Goal: Information Seeking & Learning: Learn about a topic

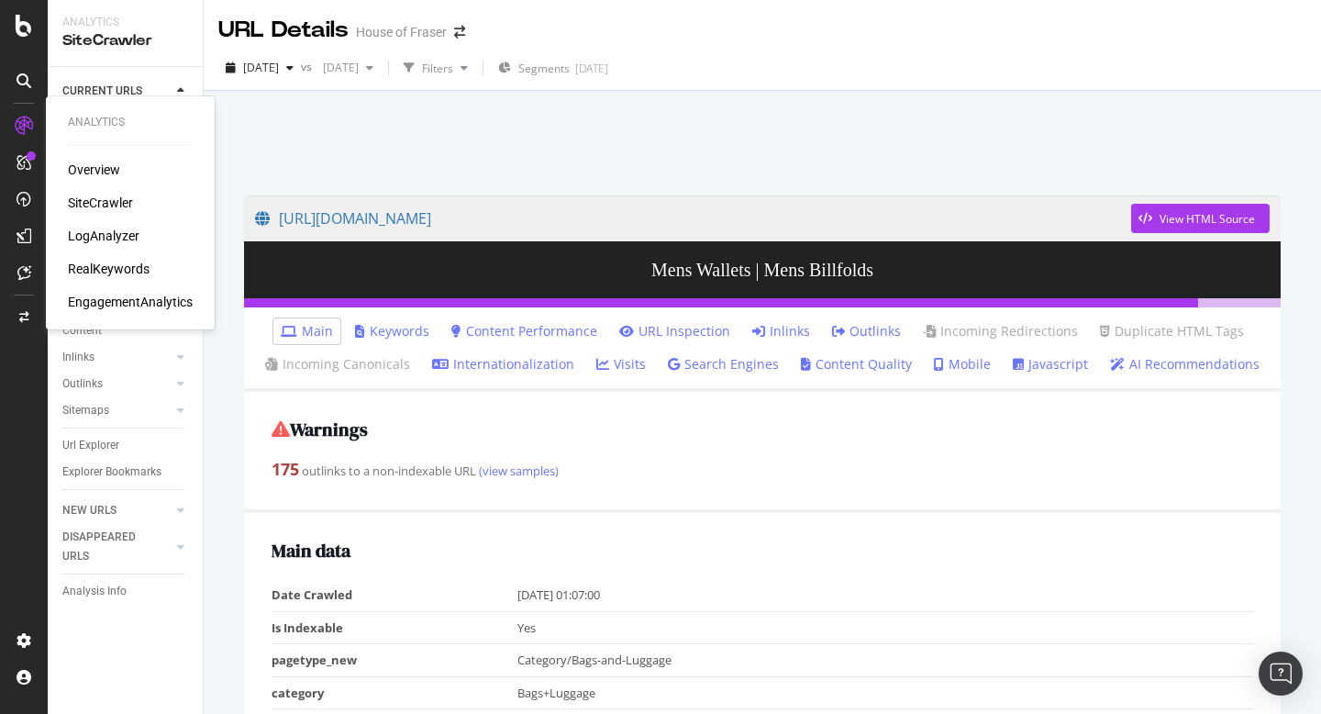
click at [141, 265] on div "RealKeywords" at bounding box center [109, 269] width 82 height 18
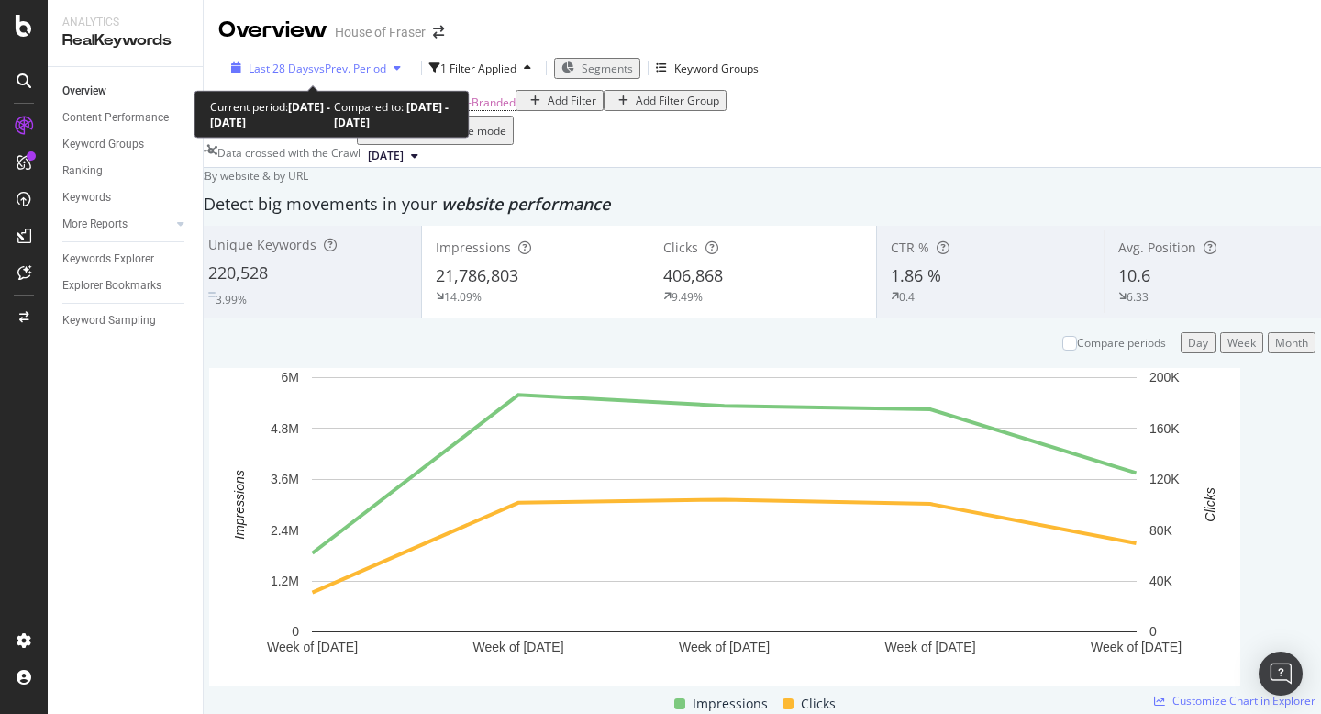
click at [386, 72] on div "button" at bounding box center [397, 67] width 22 height 11
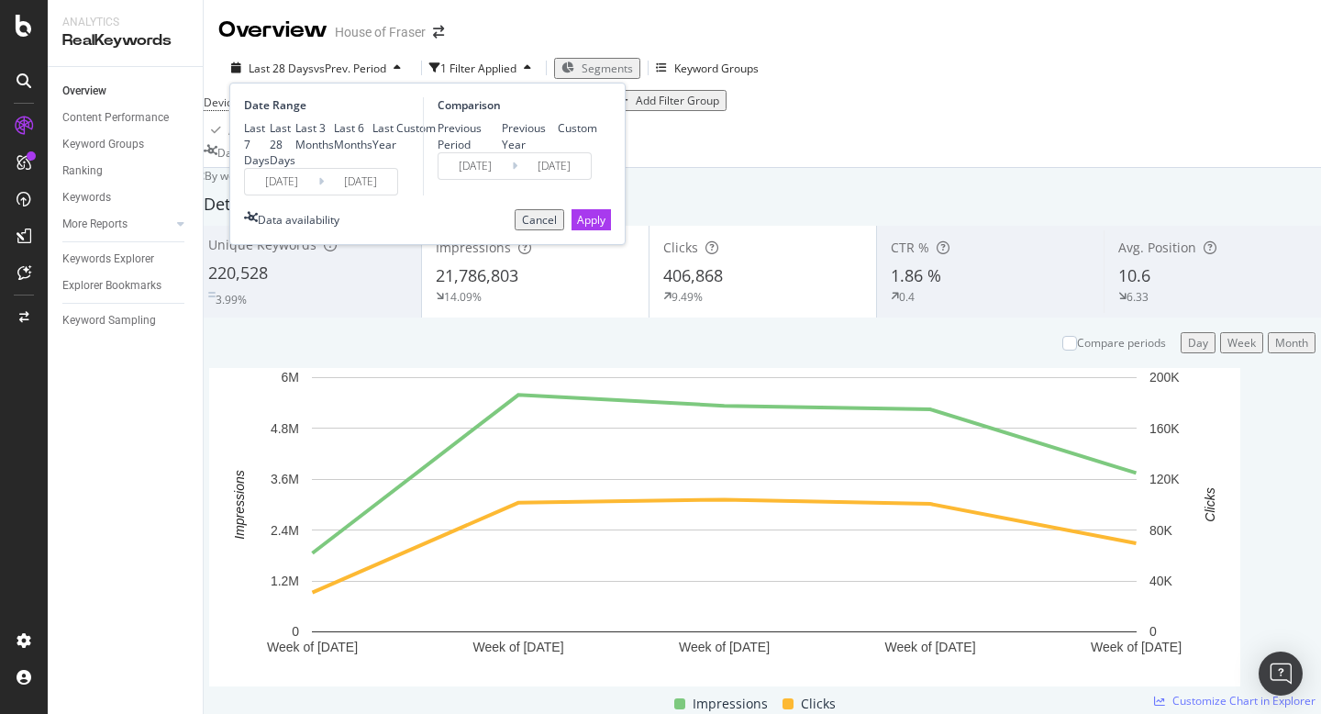
click at [334, 151] on div "Last 6 Months" at bounding box center [334, 135] width 0 height 31
type input "[DATE]"
click at [503, 151] on div "Previous Period Previous Year Custom" at bounding box center [518, 135] width 160 height 31
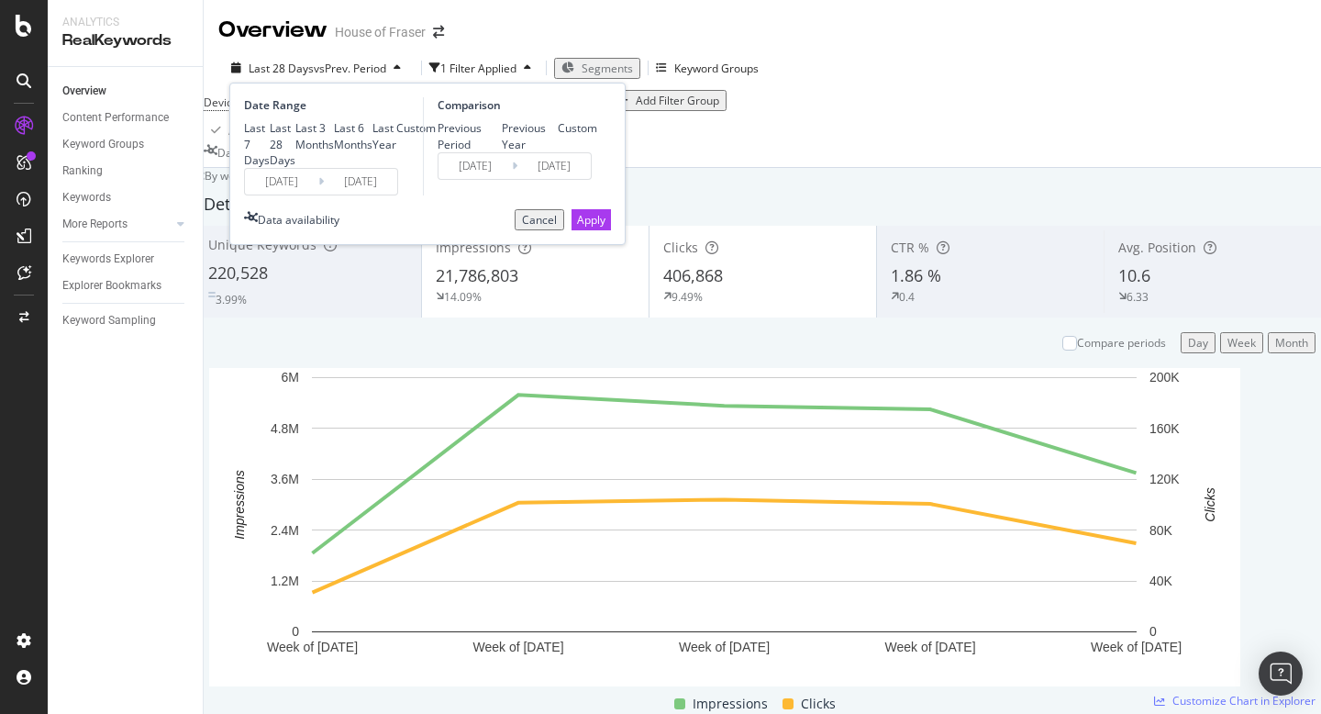
click at [518, 149] on div "Previous Year" at bounding box center [530, 135] width 57 height 31
type input "[DATE]"
click at [588, 228] on div "Apply" at bounding box center [591, 220] width 28 height 16
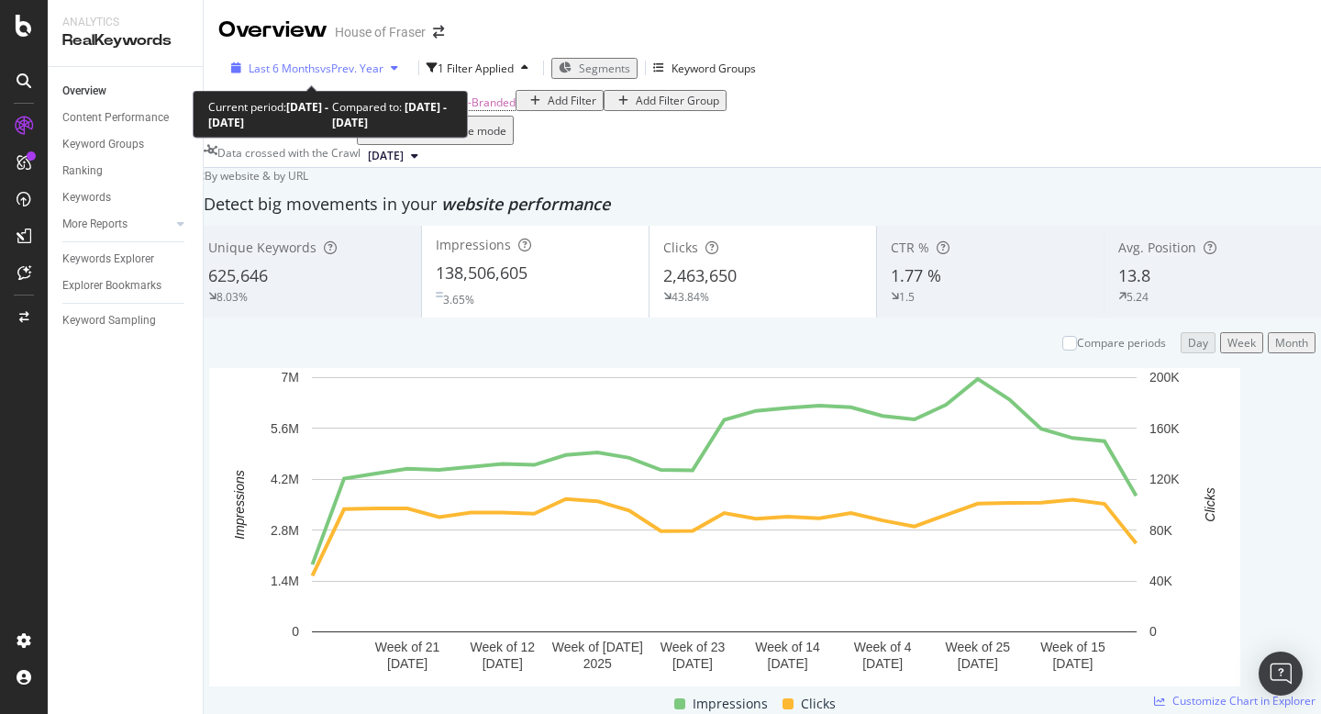
click at [306, 61] on span "Last 6 Months" at bounding box center [285, 69] width 72 height 16
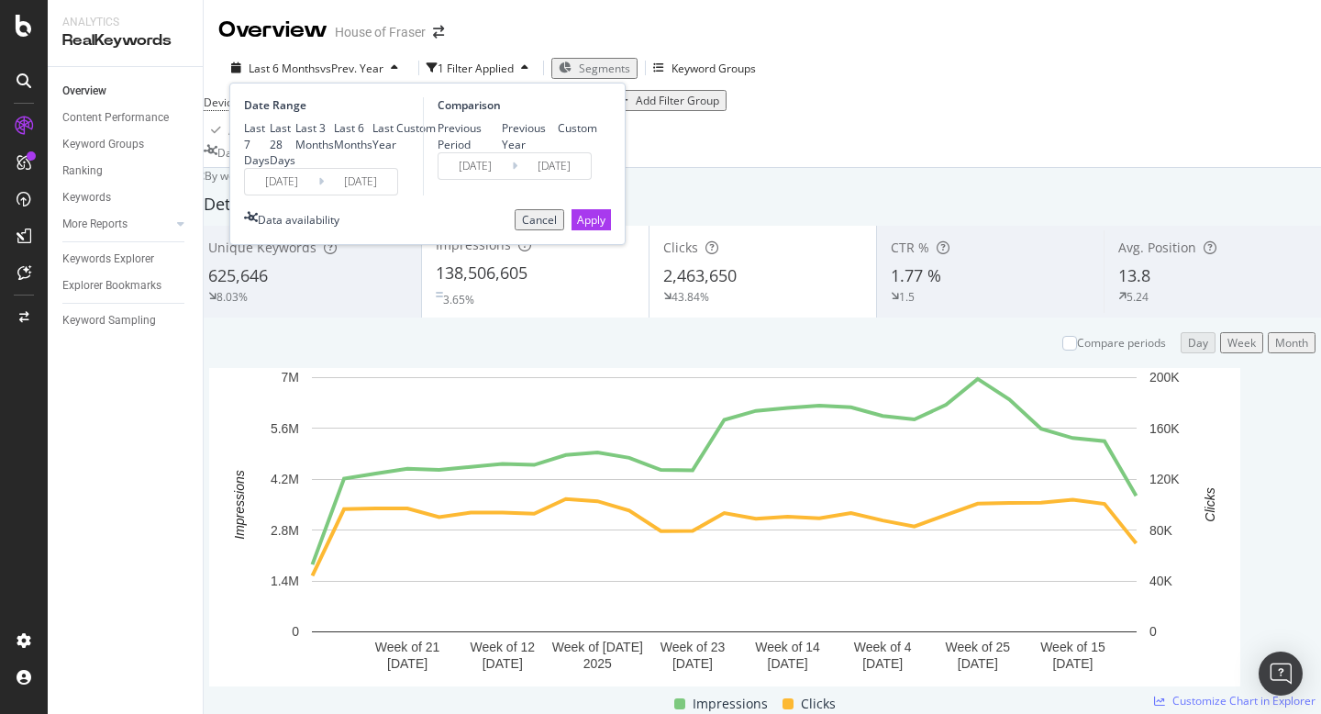
click at [312, 194] on input "[DATE]" at bounding box center [281, 182] width 73 height 26
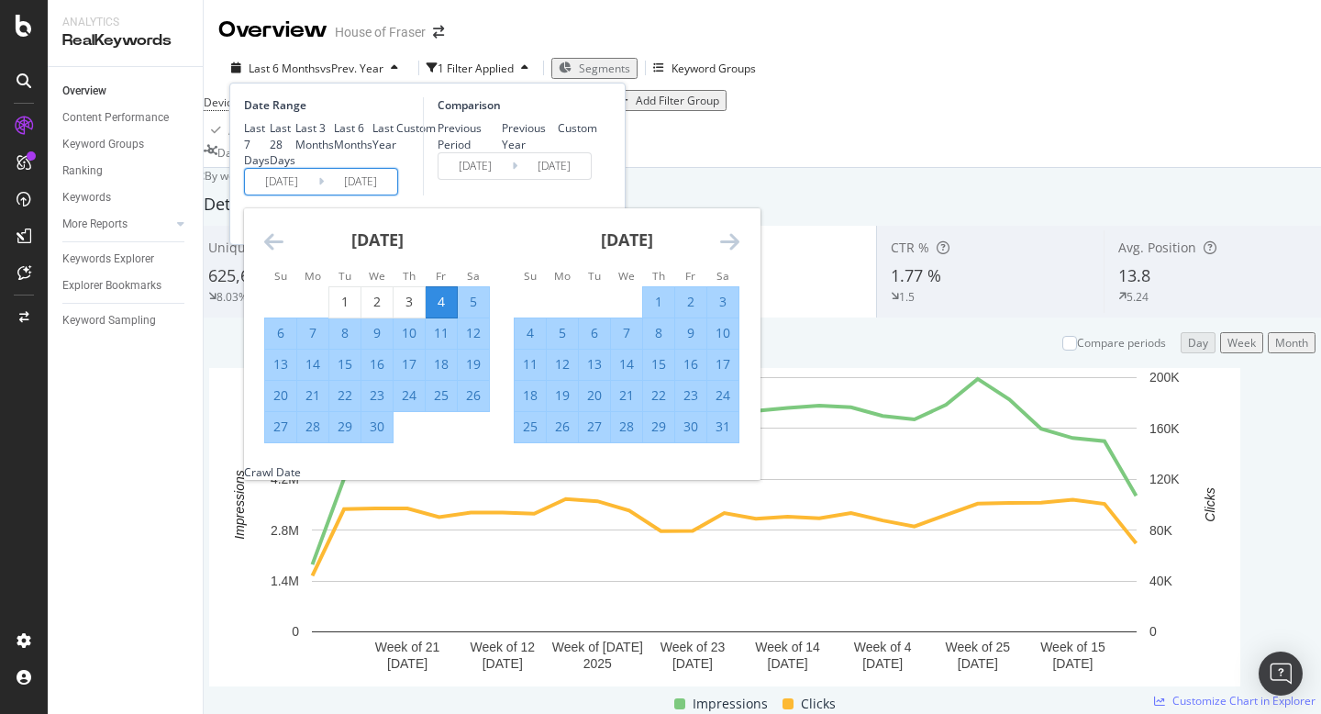
click at [726, 252] on icon "Move forward to switch to the next month." at bounding box center [729, 241] width 19 height 22
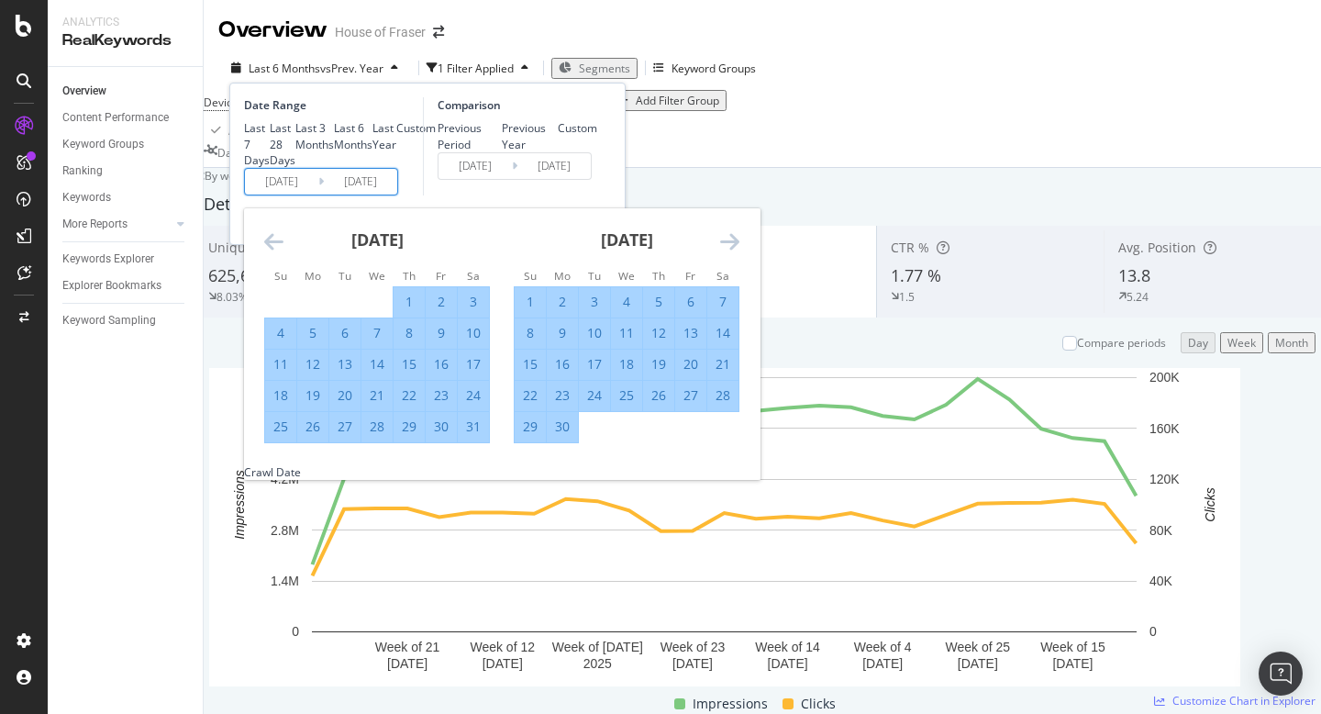
click at [726, 252] on icon "Move forward to switch to the next month." at bounding box center [729, 241] width 19 height 22
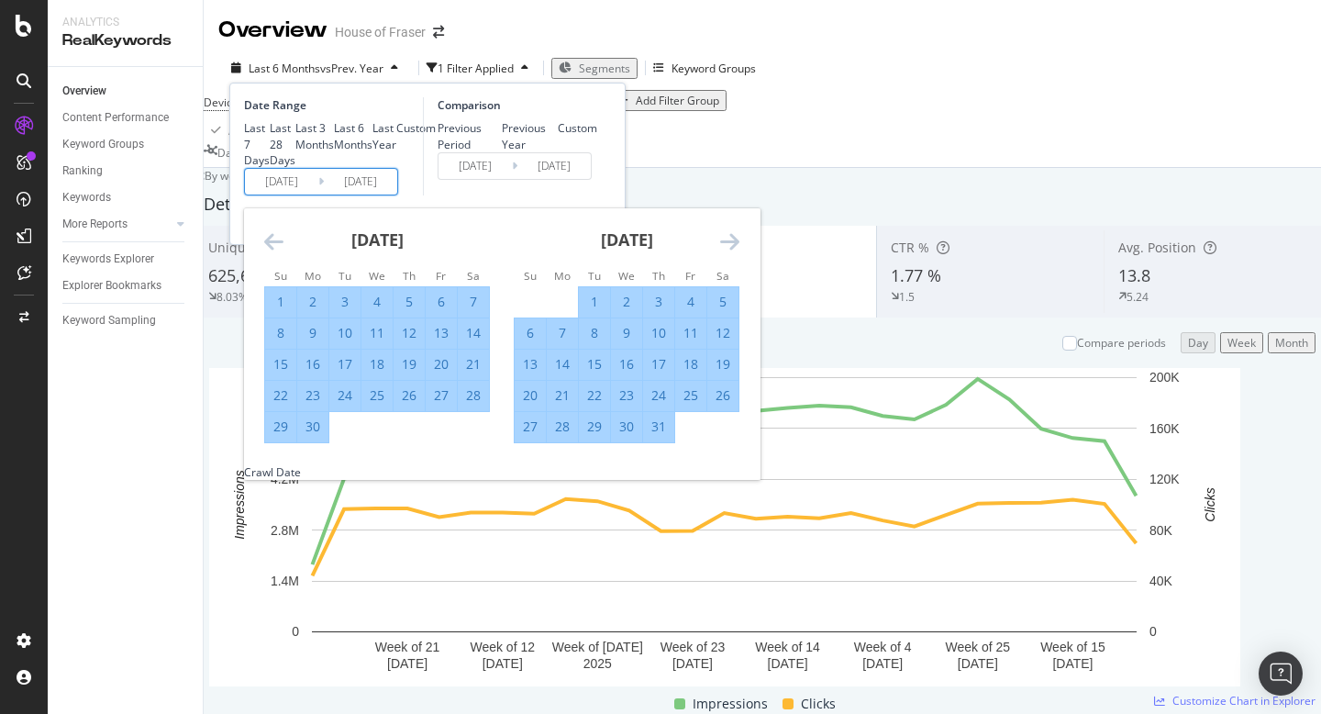
click at [726, 252] on icon "Move forward to switch to the next month." at bounding box center [729, 241] width 19 height 22
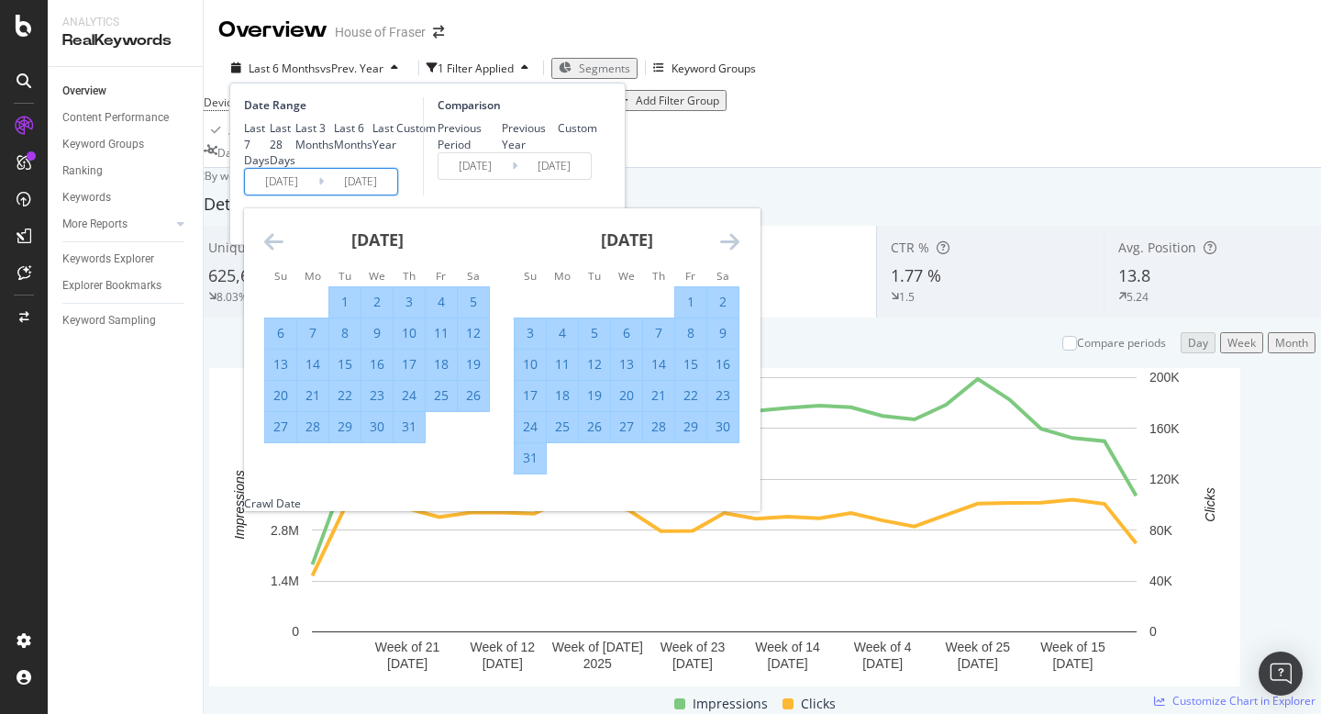
click at [726, 252] on icon "Move forward to switch to the next month." at bounding box center [729, 241] width 19 height 22
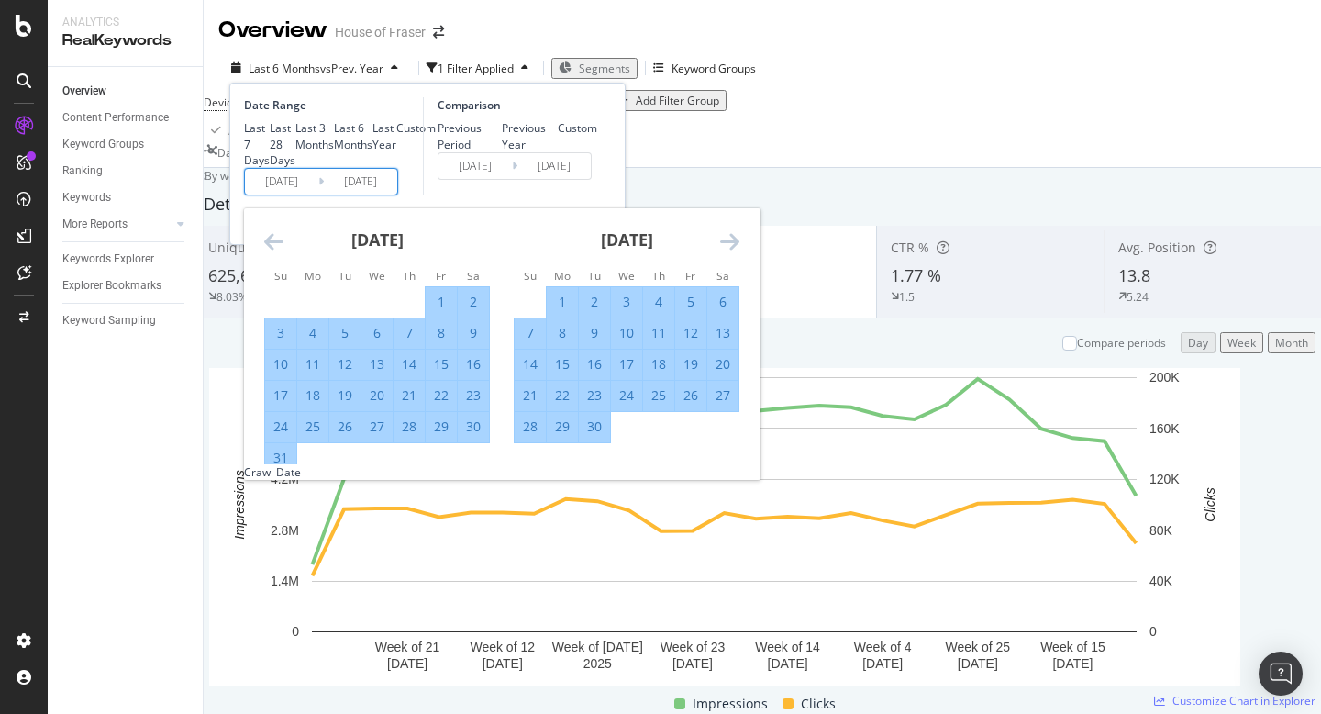
click at [271, 252] on icon "Move backward to switch to the previous month." at bounding box center [273, 241] width 19 height 22
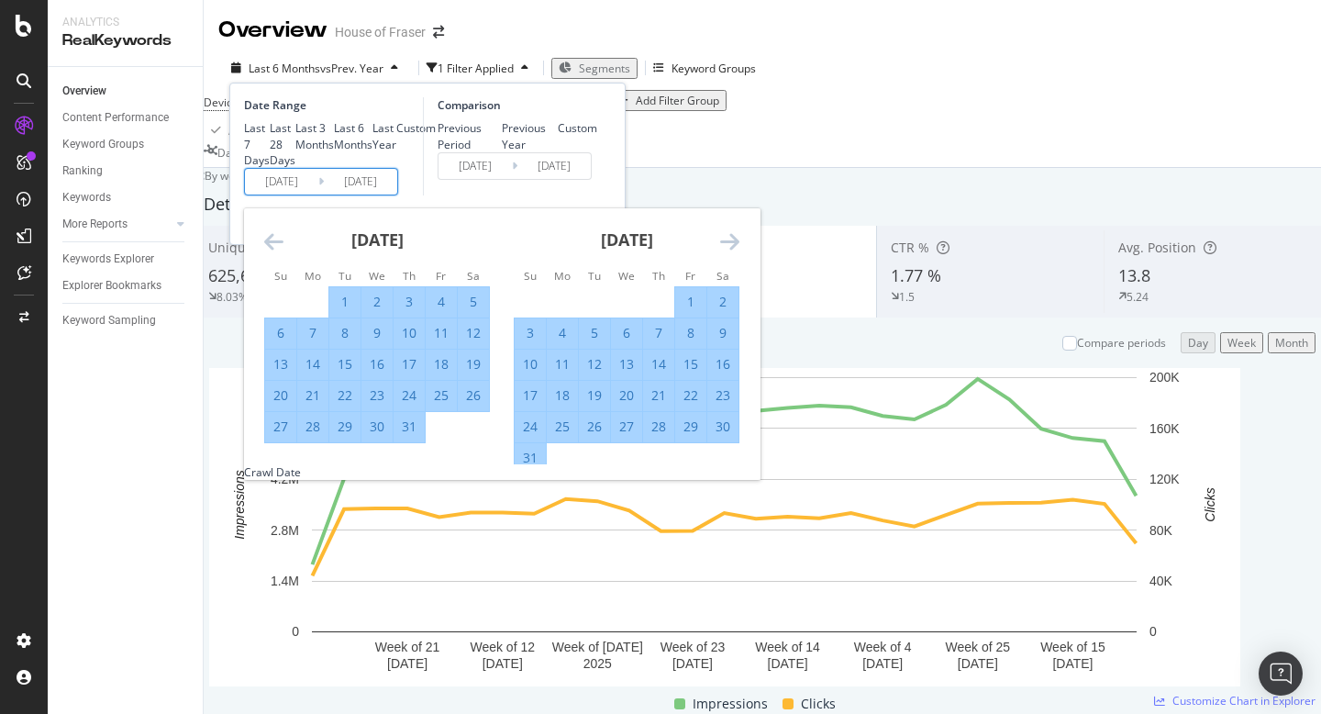
click at [729, 252] on icon "Move forward to switch to the next month." at bounding box center [729, 241] width 19 height 22
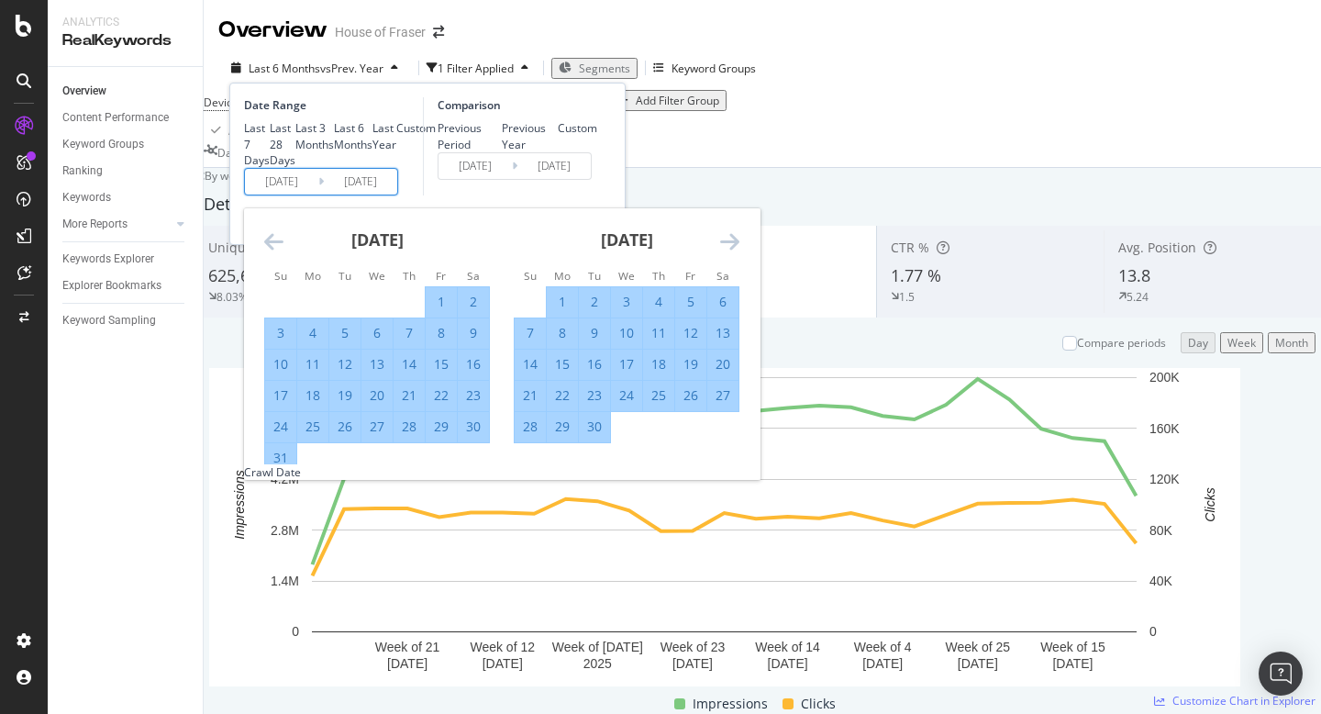
click at [651, 342] on div "11" at bounding box center [658, 333] width 31 height 18
type input "[DATE]"
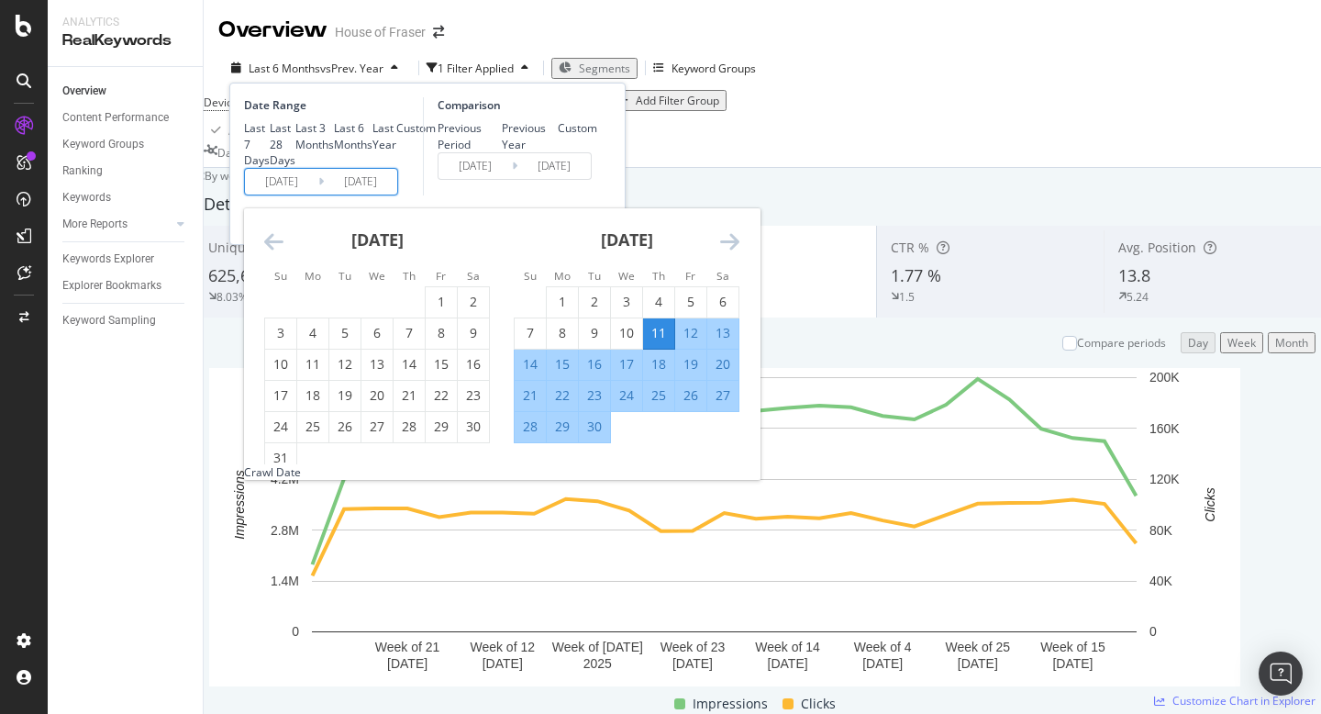
drag, startPoint x: 373, startPoint y: 270, endPoint x: 361, endPoint y: 271, distance: 12.0
click at [361, 194] on input "[DATE]" at bounding box center [360, 182] width 73 height 26
drag, startPoint x: 387, startPoint y: 270, endPoint x: 378, endPoint y: 272, distance: 9.6
click at [378, 194] on input "[DATE]" at bounding box center [360, 182] width 73 height 26
type input "[DATE]"
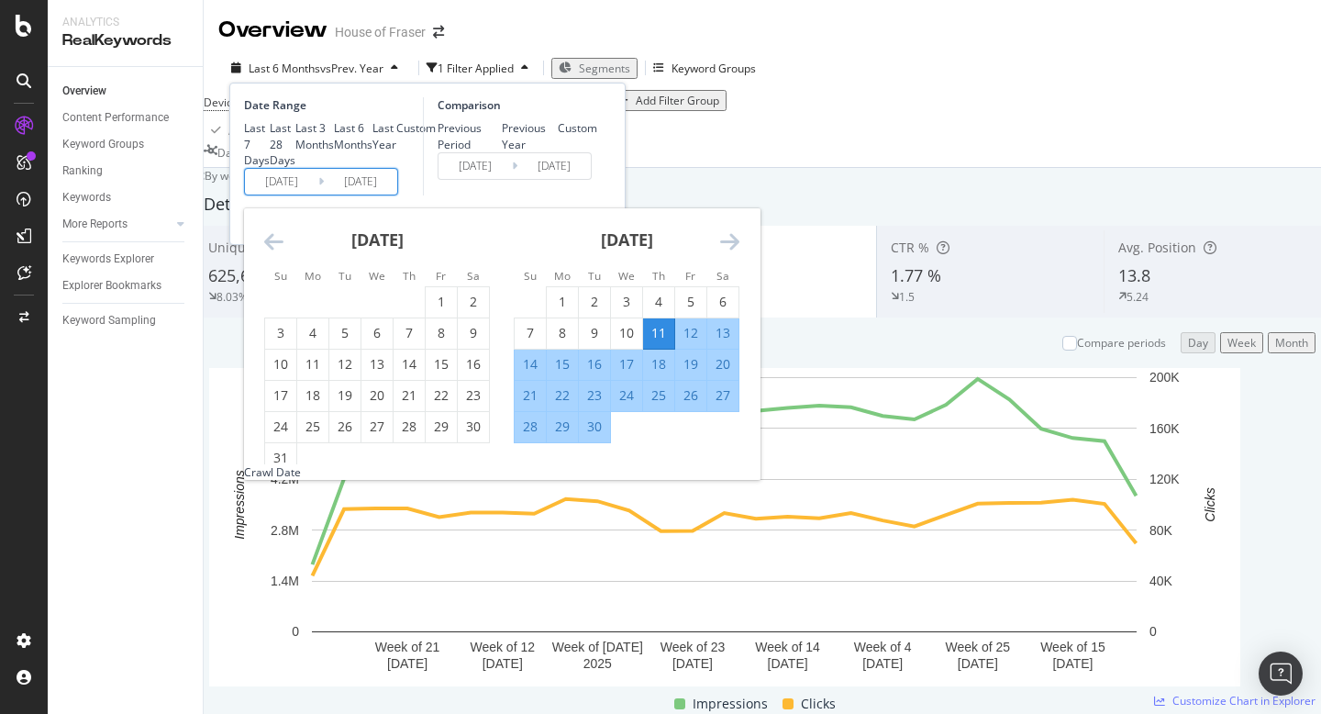
type input "[DATE]"
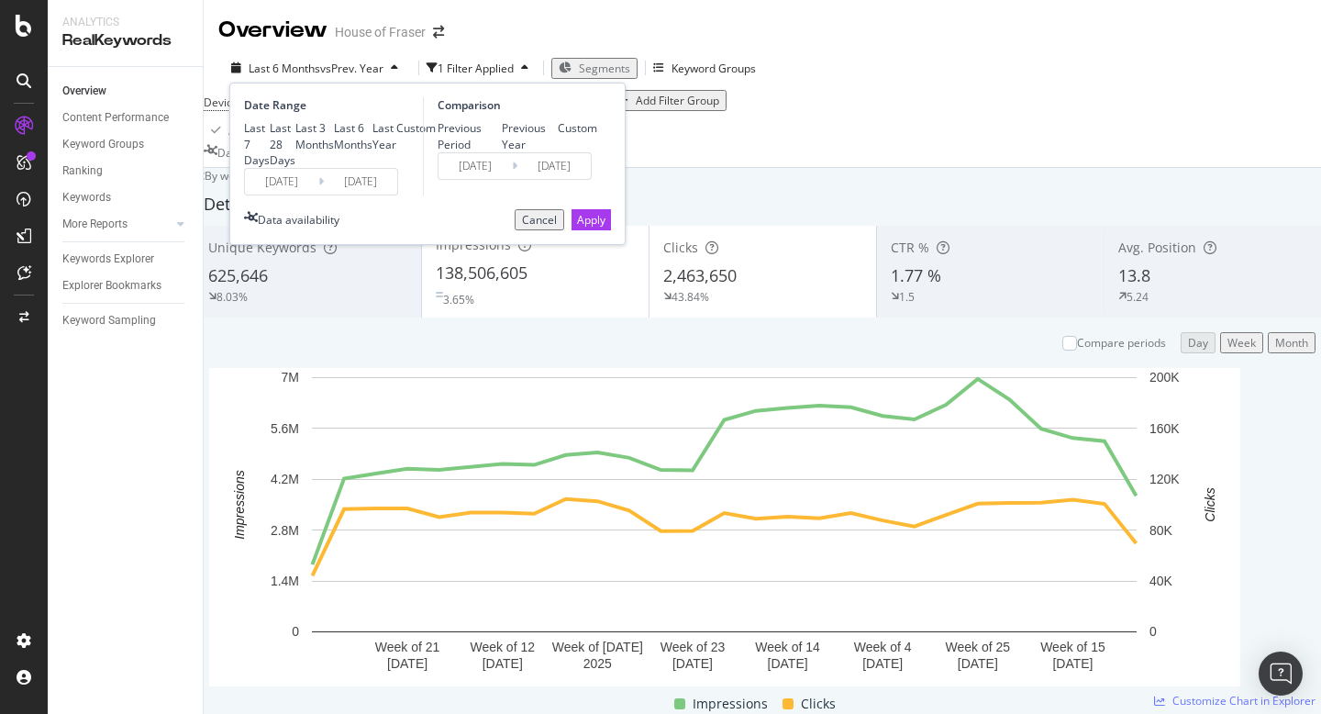
type input "[DATE]"
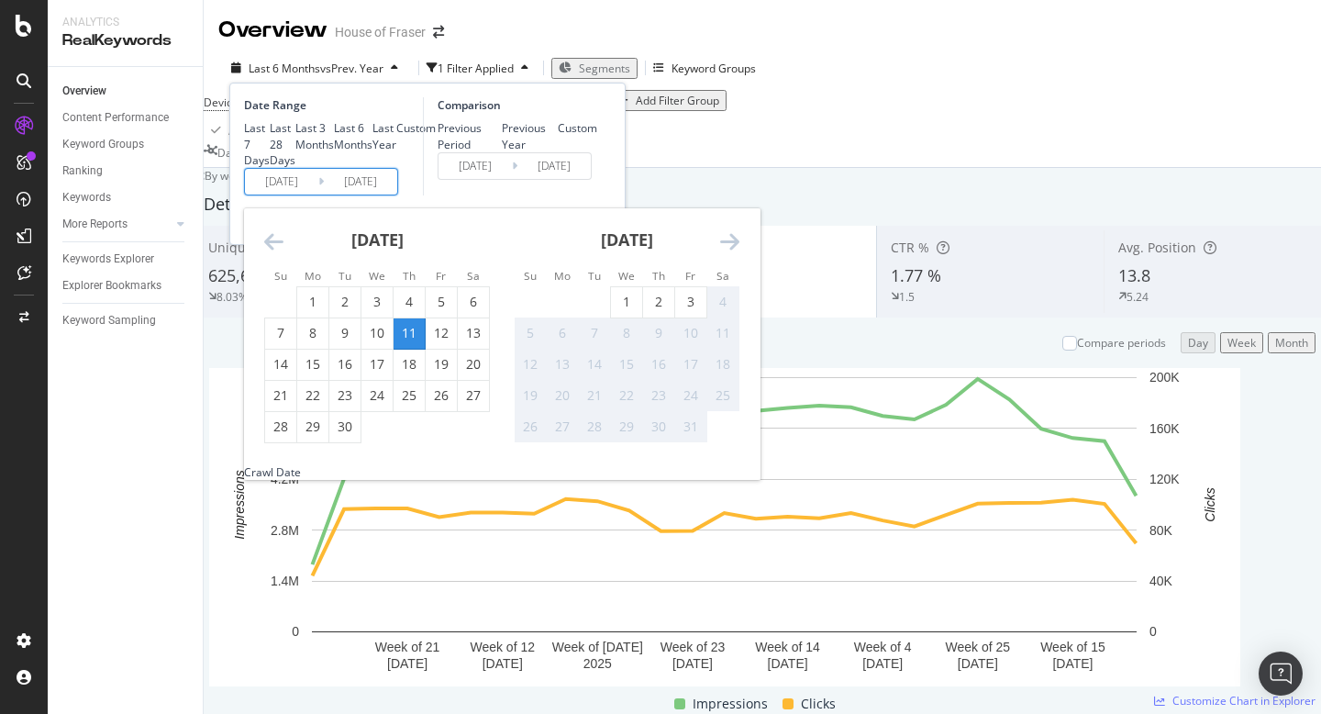
click at [289, 194] on input "[DATE]" at bounding box center [281, 182] width 73 height 26
type input "[DATE]"
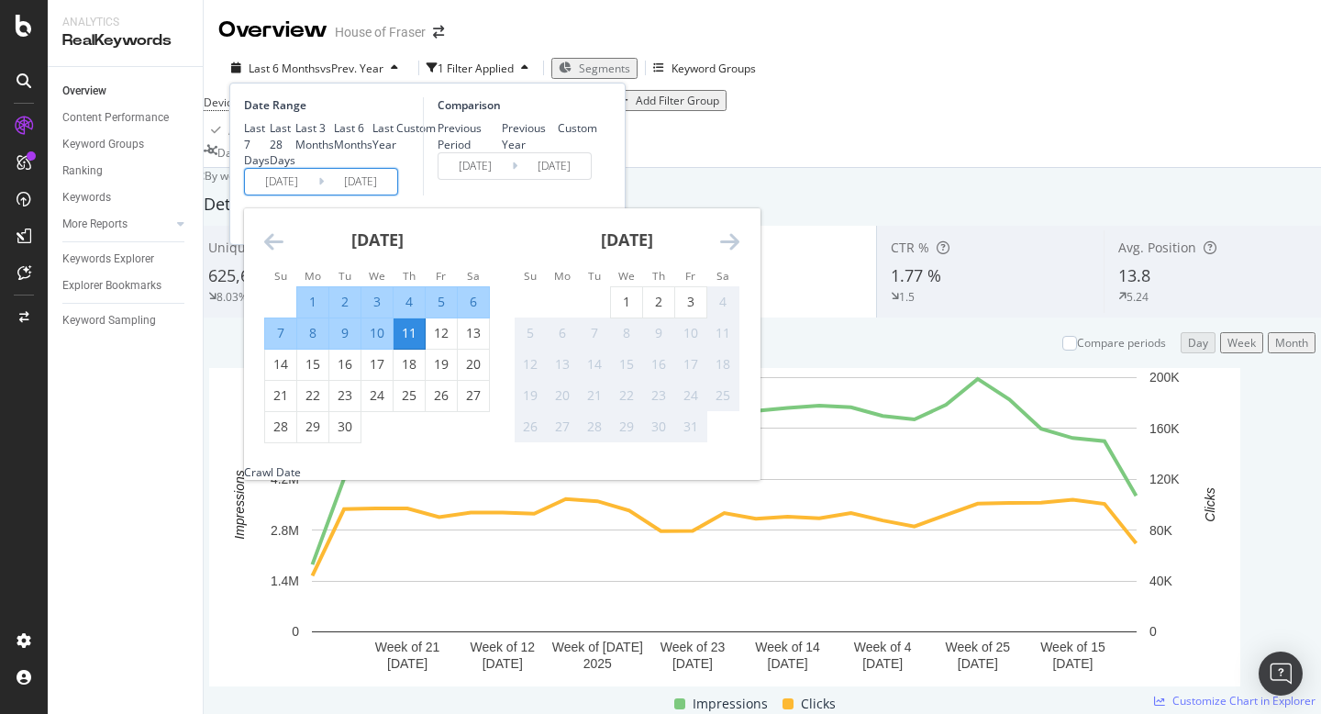
click at [513, 195] on div "Comparison Previous Period Previous Year Custom [DATE] Navigate forward to inte…" at bounding box center [510, 146] width 174 height 98
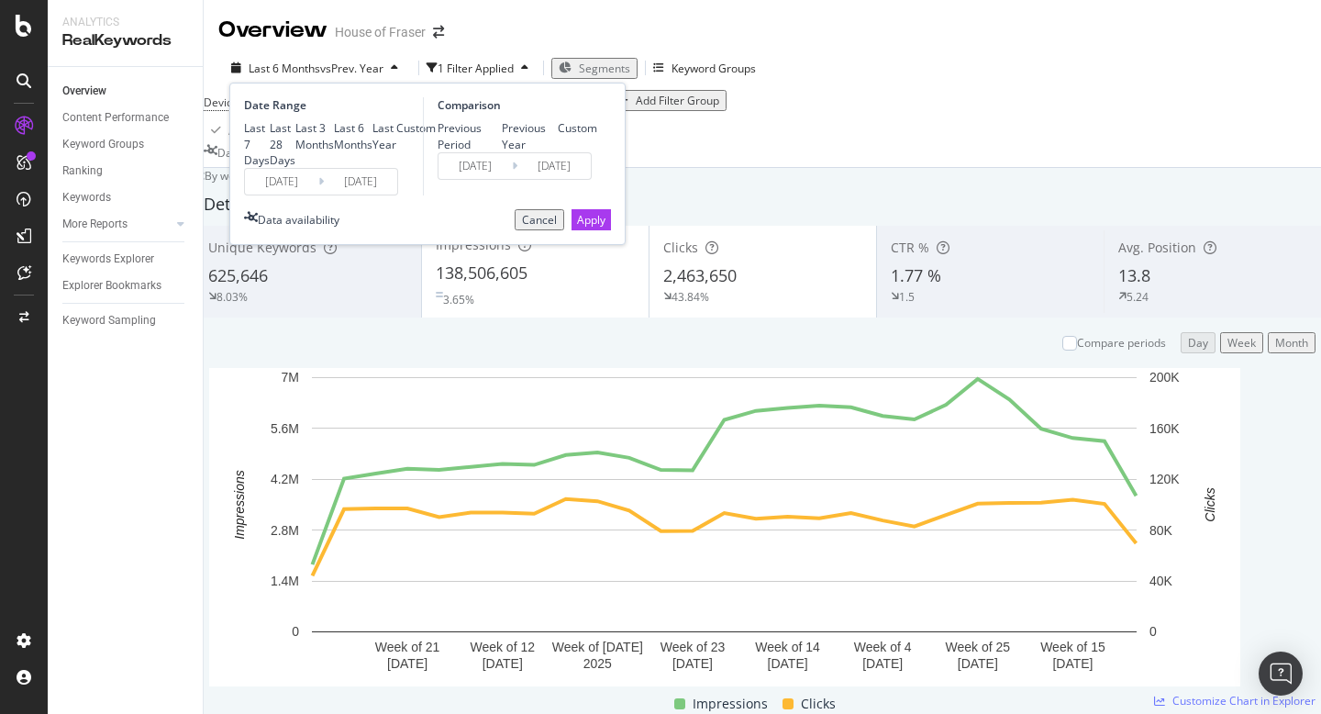
click at [558, 136] on div "Custom" at bounding box center [577, 128] width 39 height 16
click at [595, 228] on div "Apply" at bounding box center [591, 220] width 28 height 16
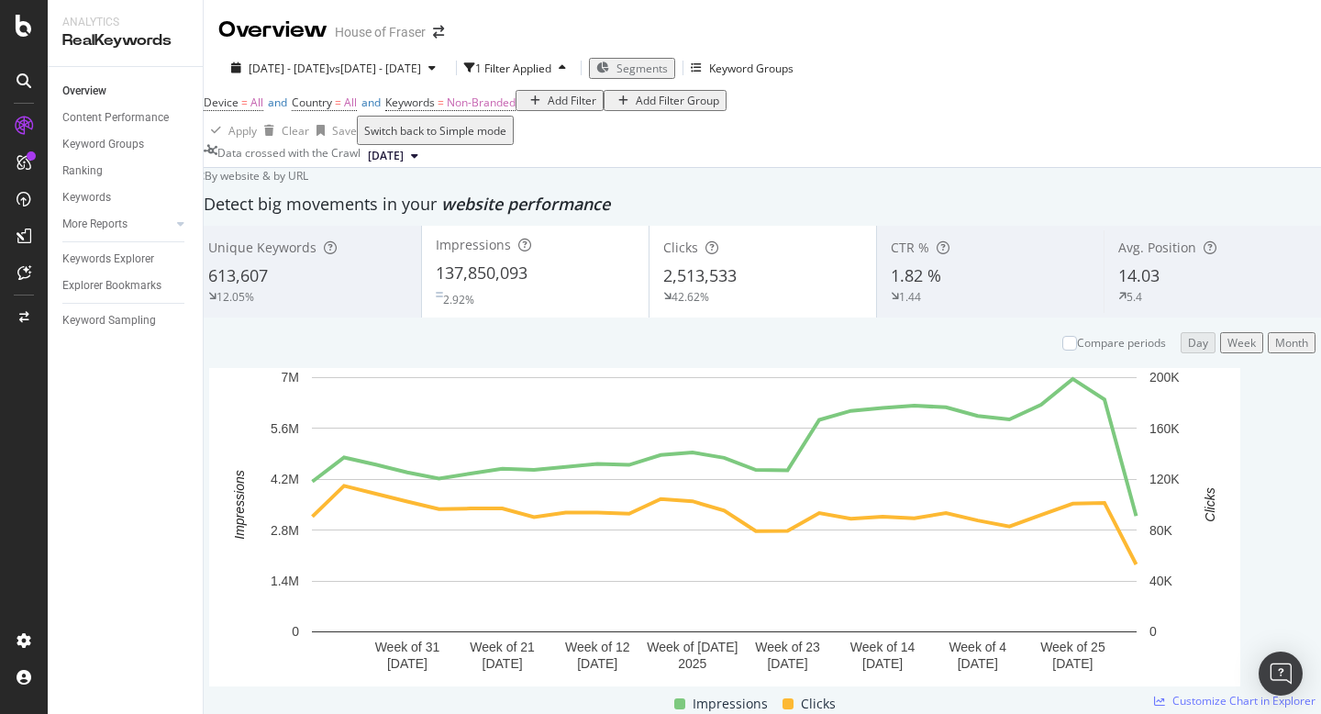
scroll to position [141, 0]
click at [1275, 335] on div "Month" at bounding box center [1291, 343] width 33 height 16
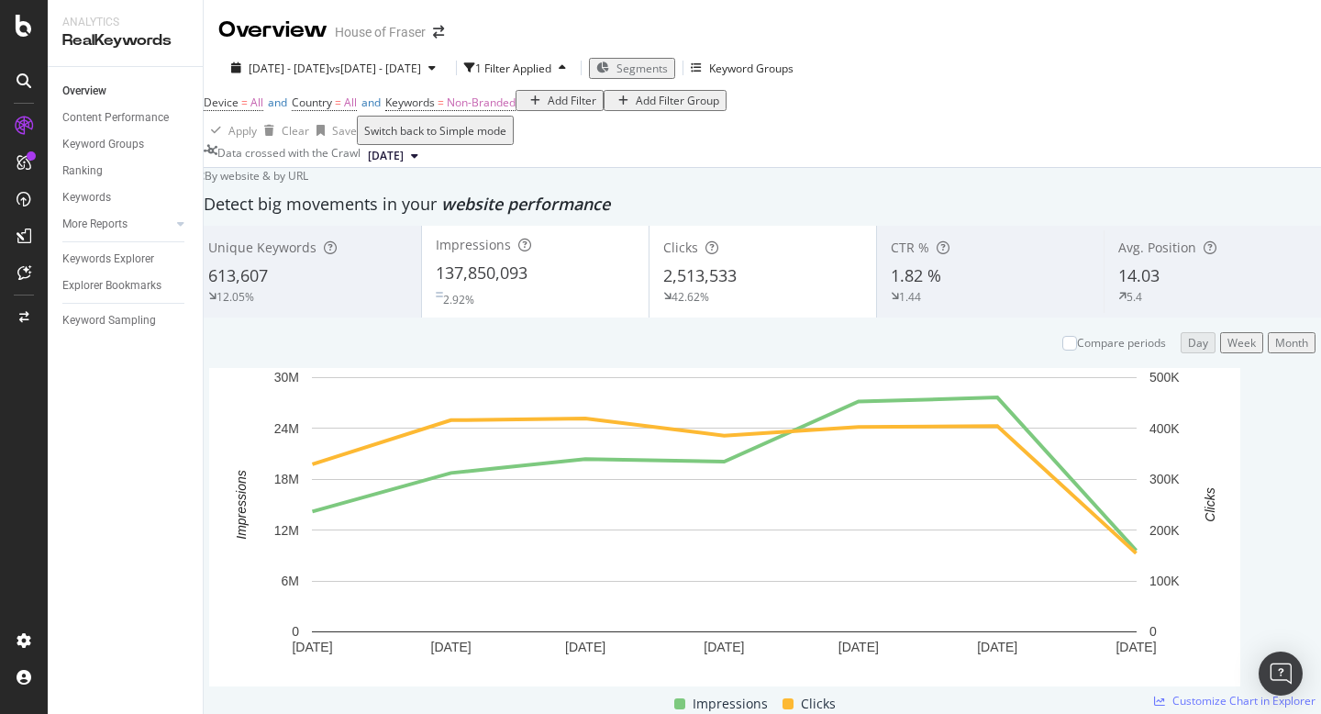
scroll to position [52, 0]
click at [398, 305] on div "12.05%" at bounding box center [307, 296] width 199 height 17
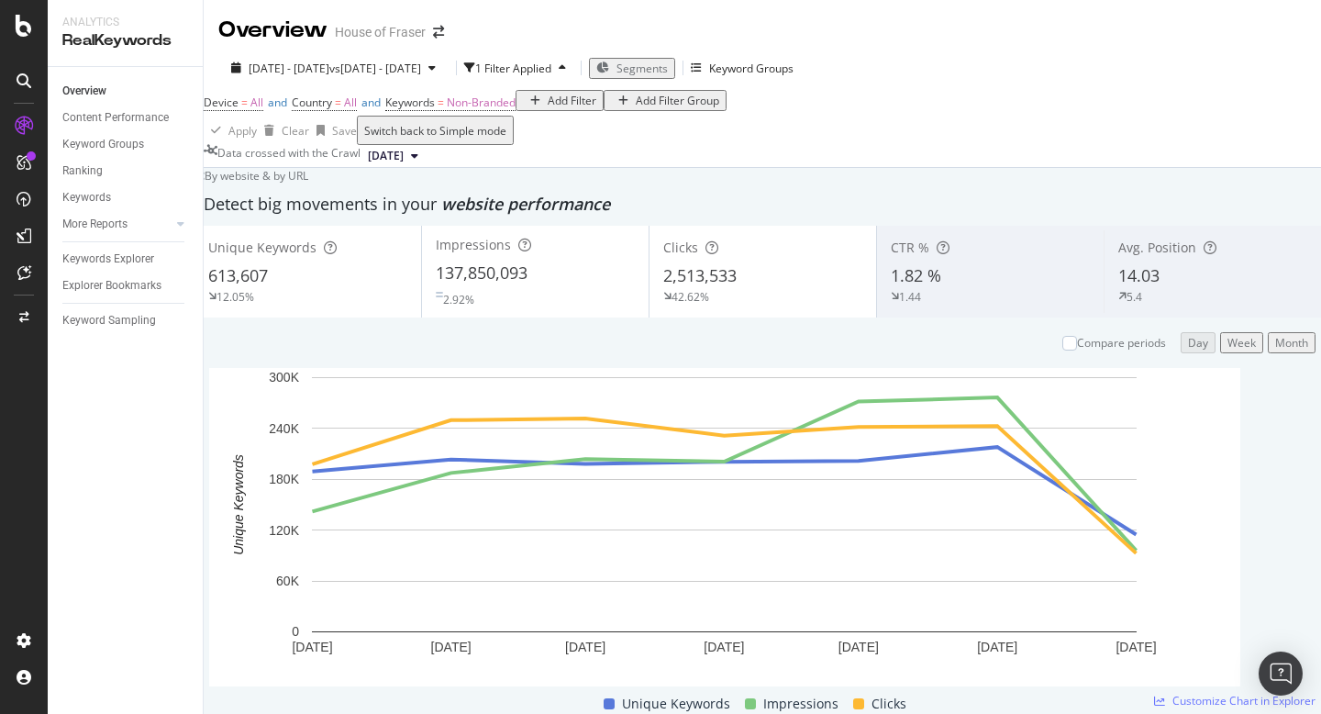
scroll to position [22, 0]
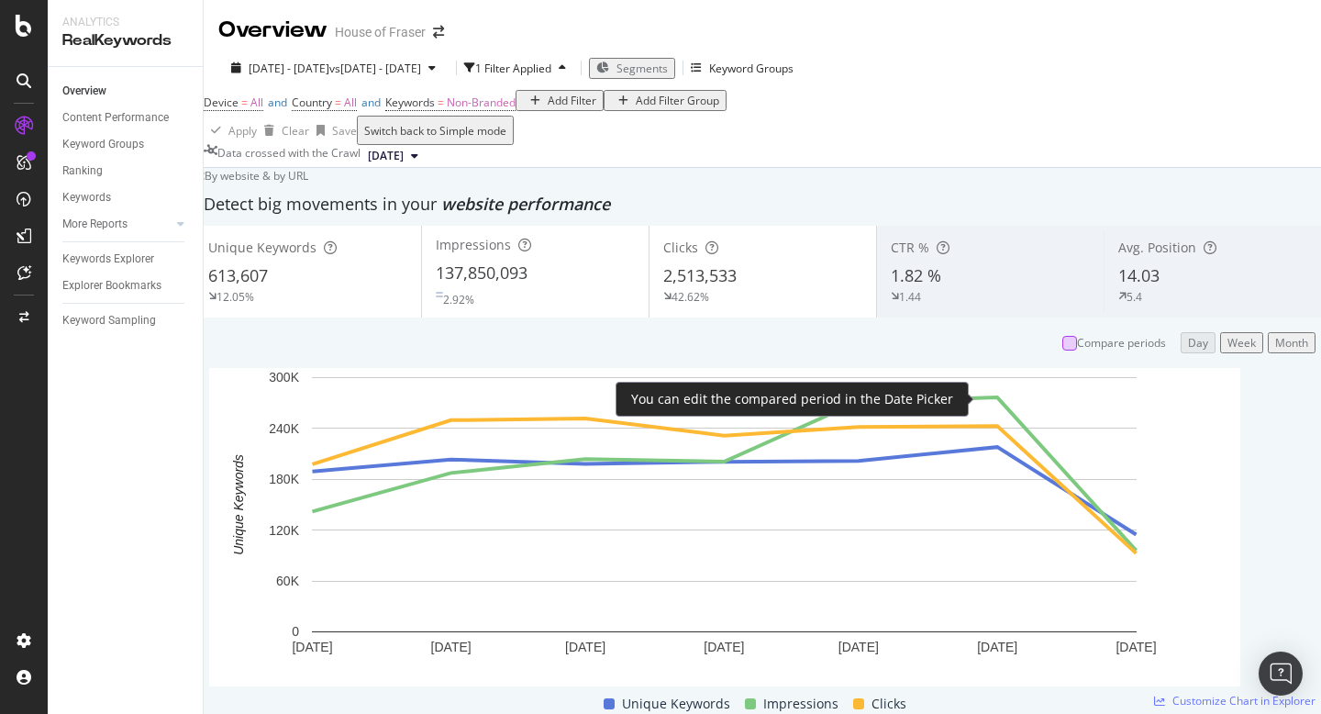
click at [1062, 350] on div at bounding box center [1069, 343] width 15 height 15
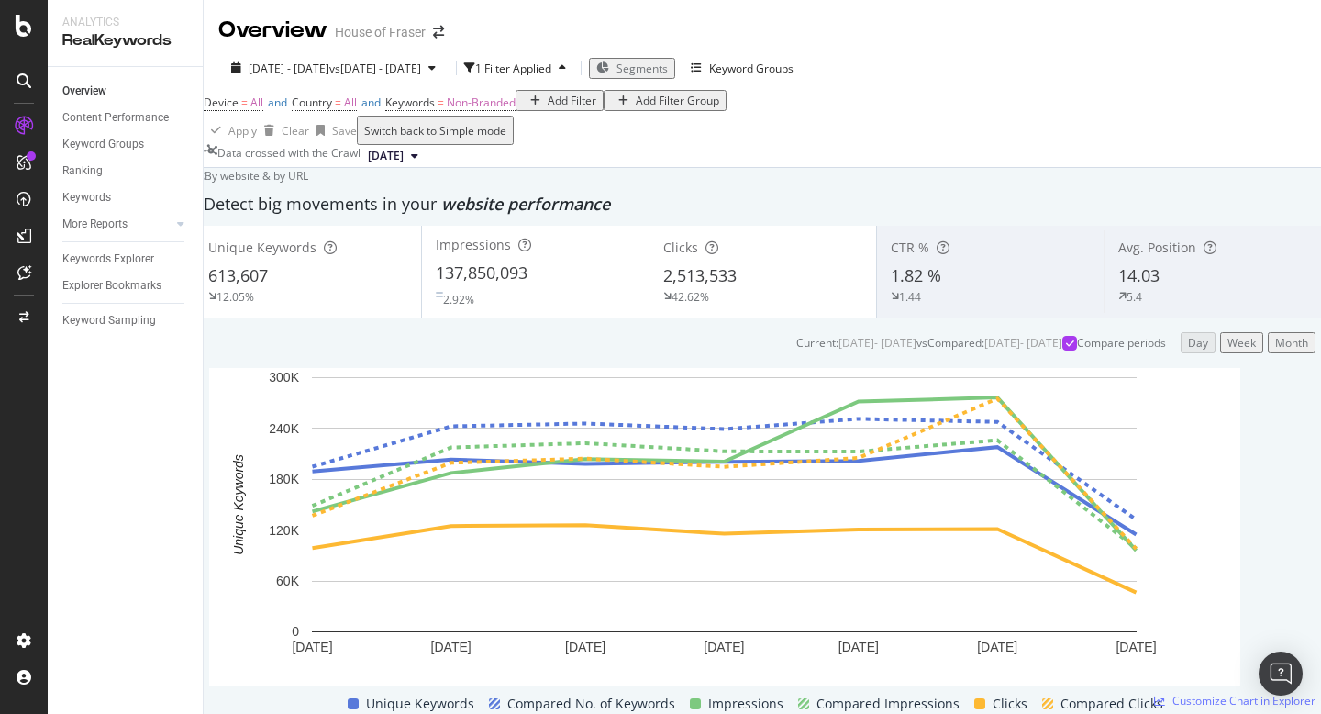
click at [561, 285] on div "137,850,093" at bounding box center [535, 273] width 199 height 24
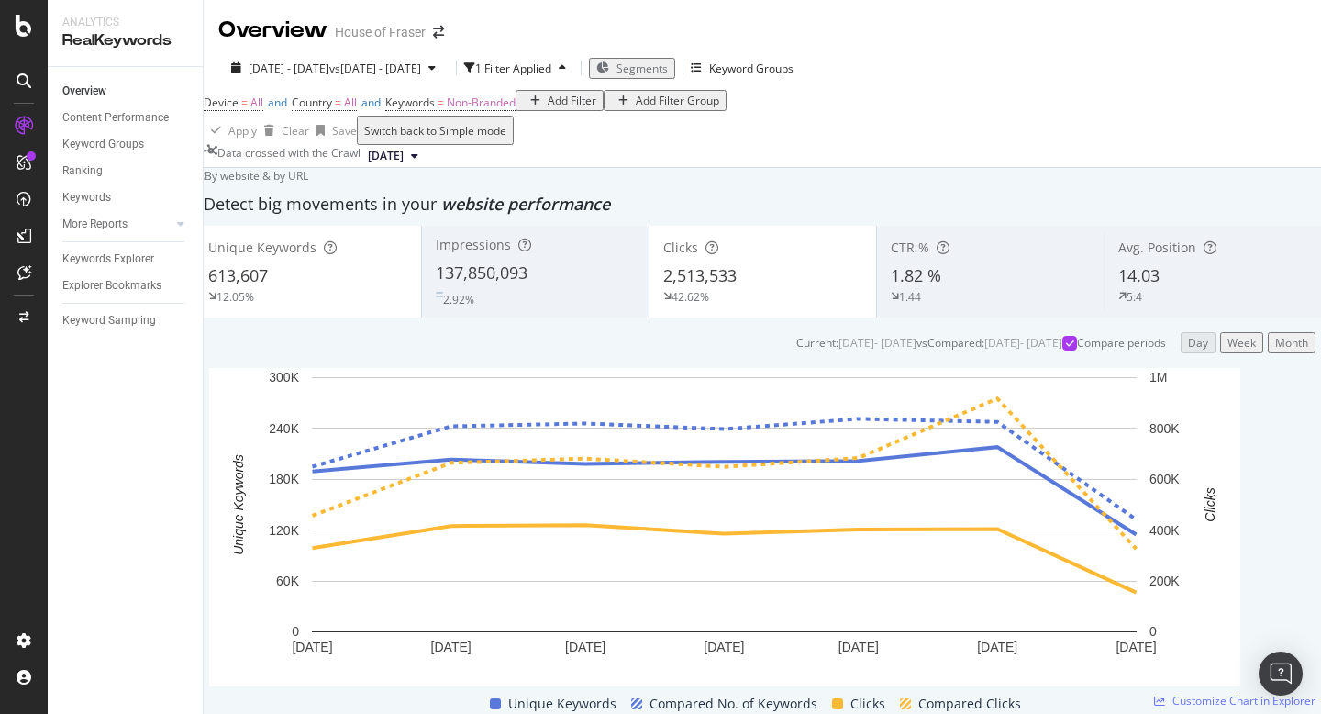
scroll to position [2174, 0]
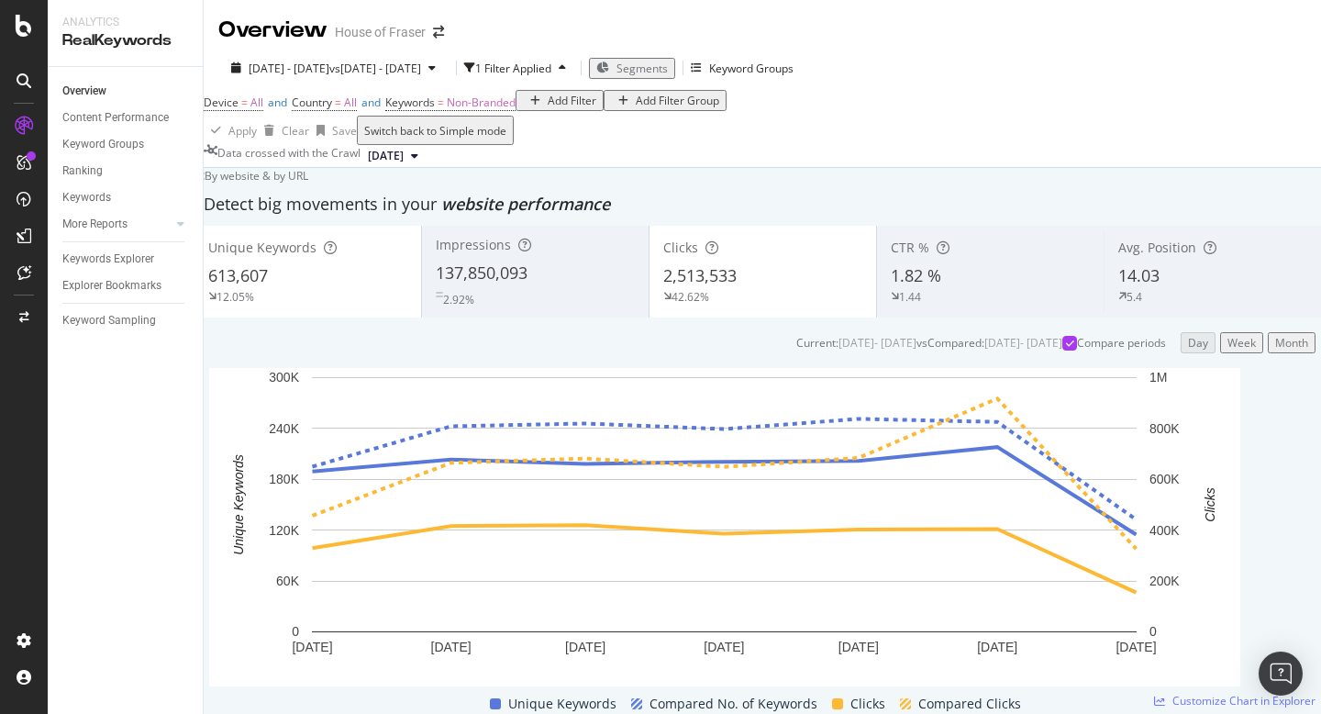
scroll to position [1979, 0]
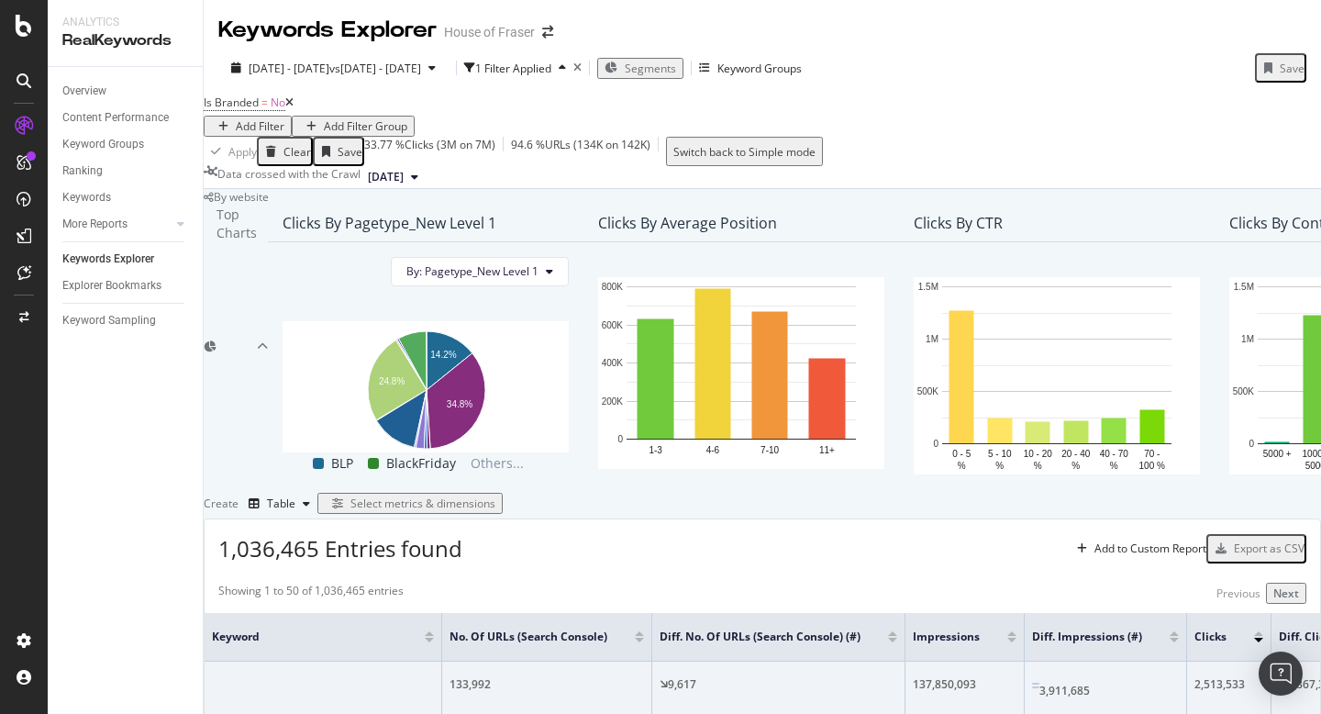
scroll to position [1497, 0]
